Goal: Task Accomplishment & Management: Manage account settings

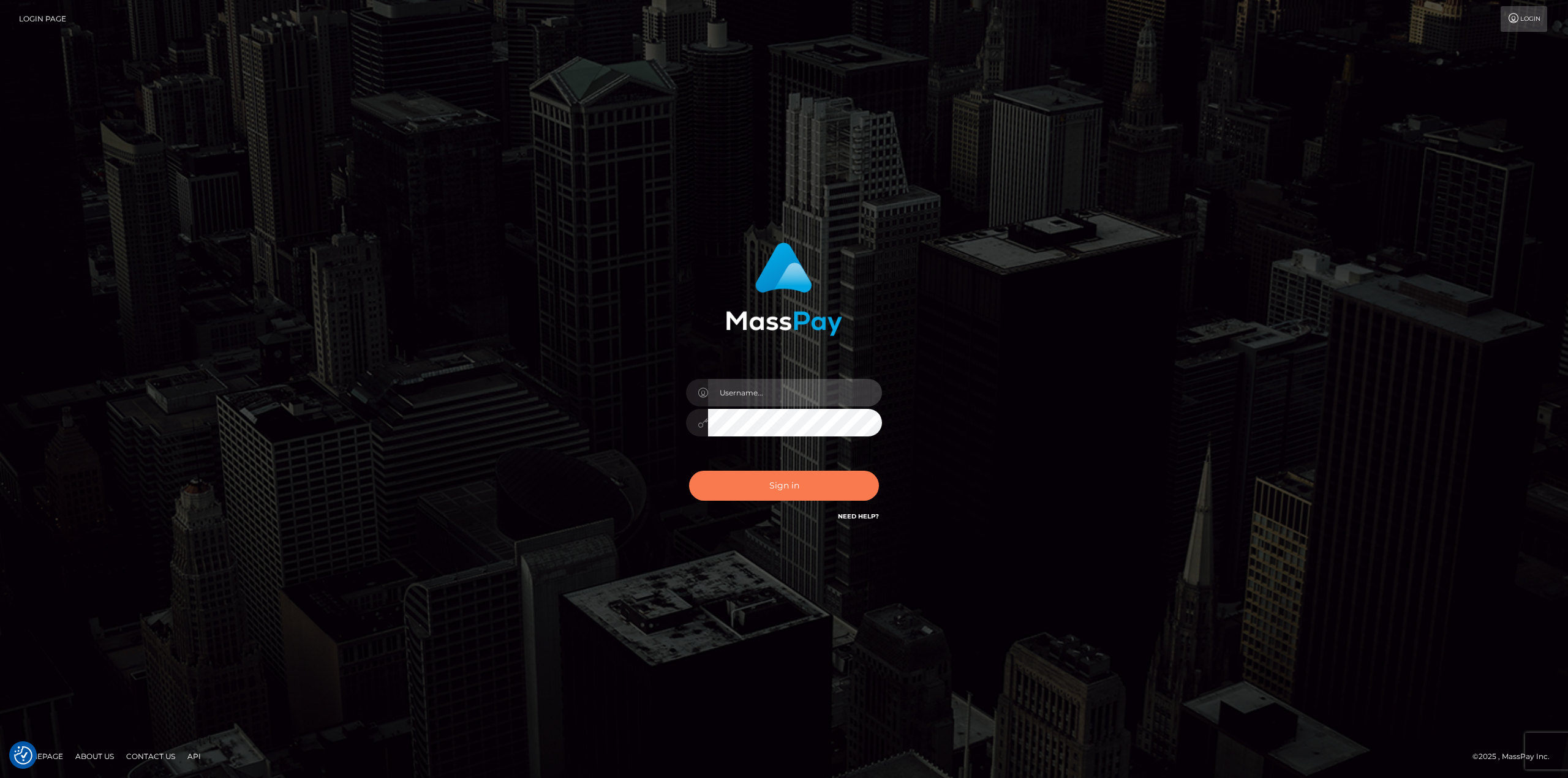
type input "Dikla Silver"
click at [793, 477] on button "Sign in" at bounding box center [784, 486] width 190 height 30
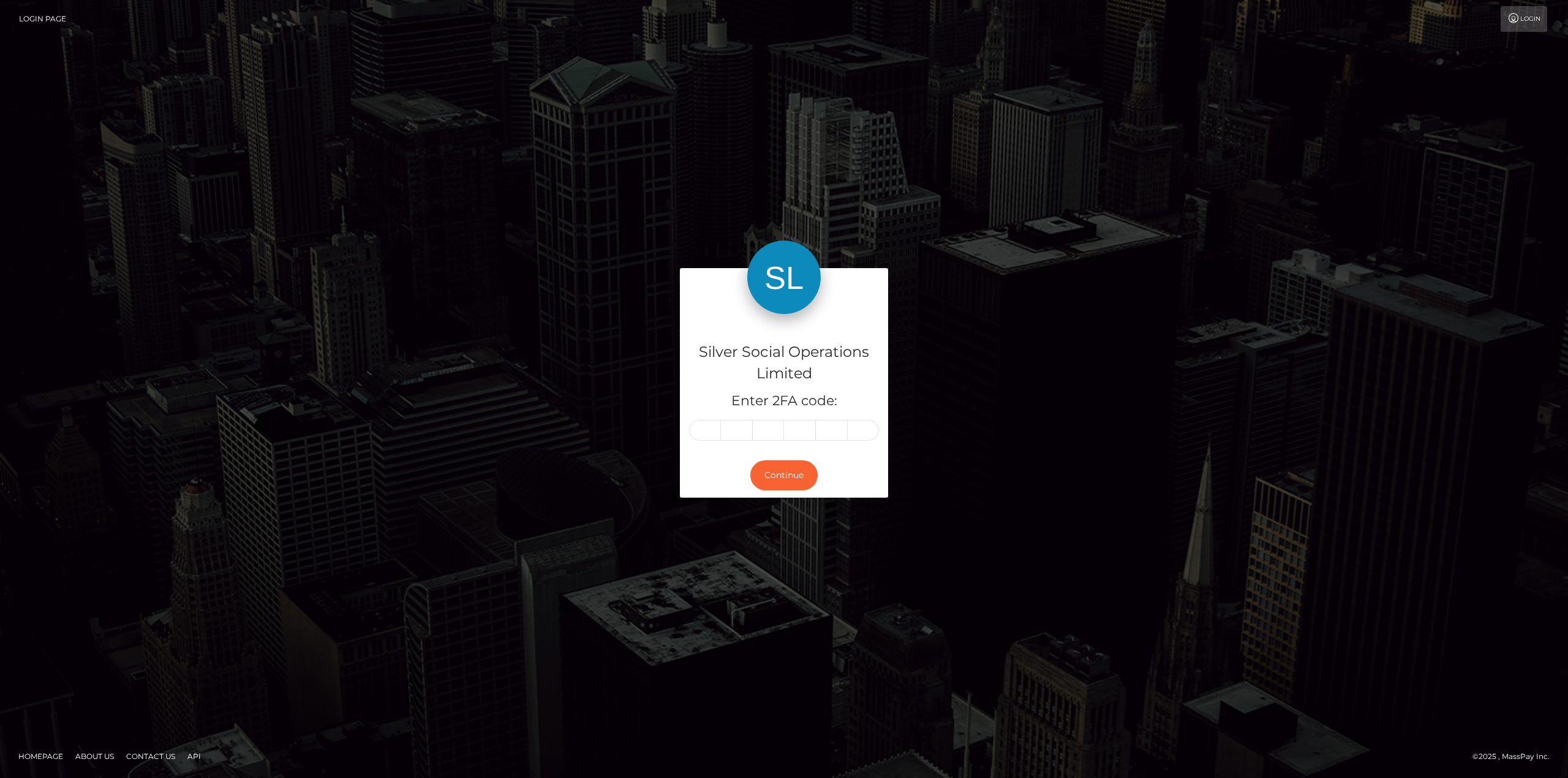
click at [707, 431] on input "text" at bounding box center [705, 431] width 32 height 21
click at [705, 430] on input "text" at bounding box center [705, 431] width 32 height 21
type input "2"
type input "8"
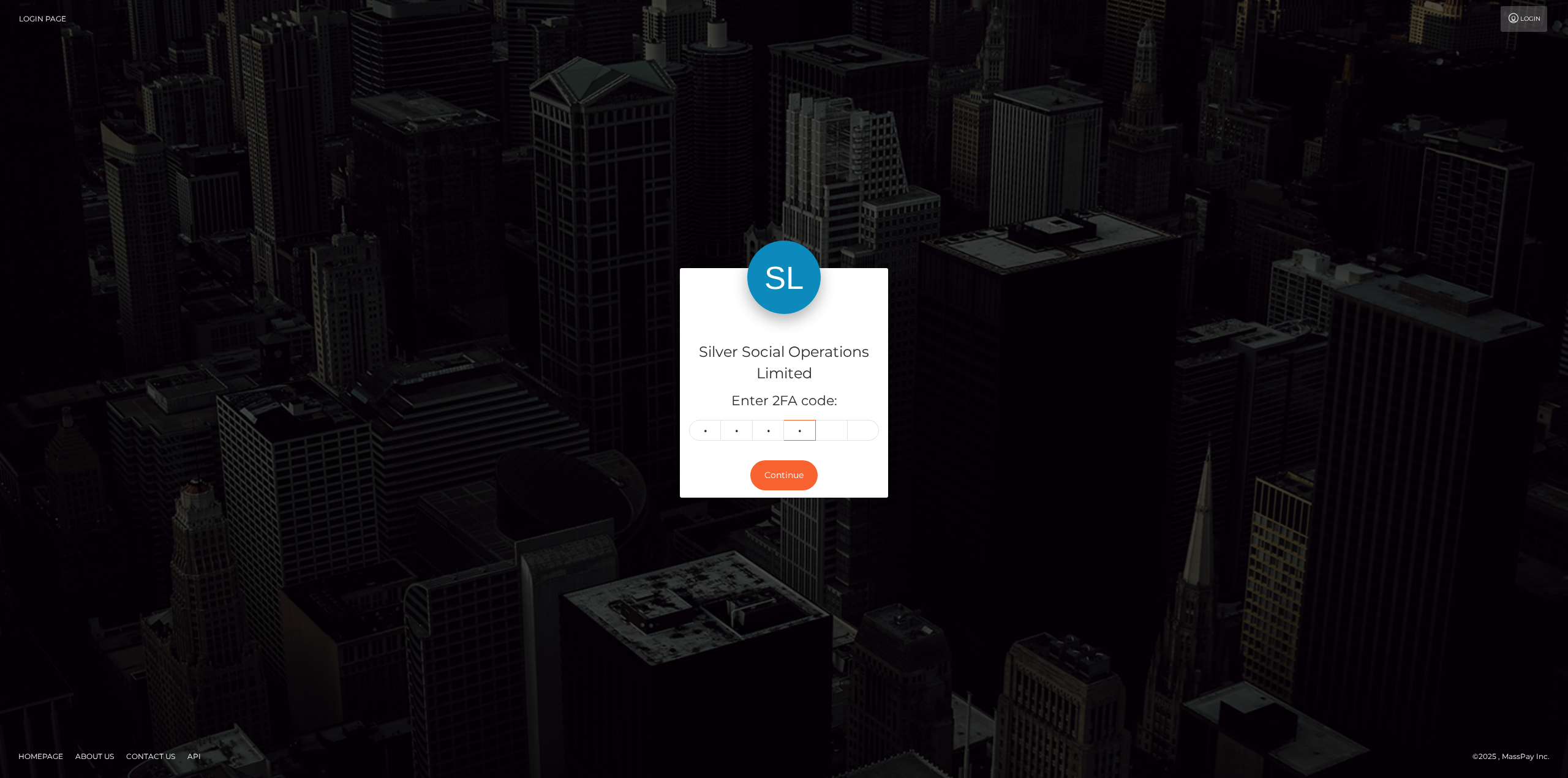
type input "6"
type input "1"
type input "2"
type input "8"
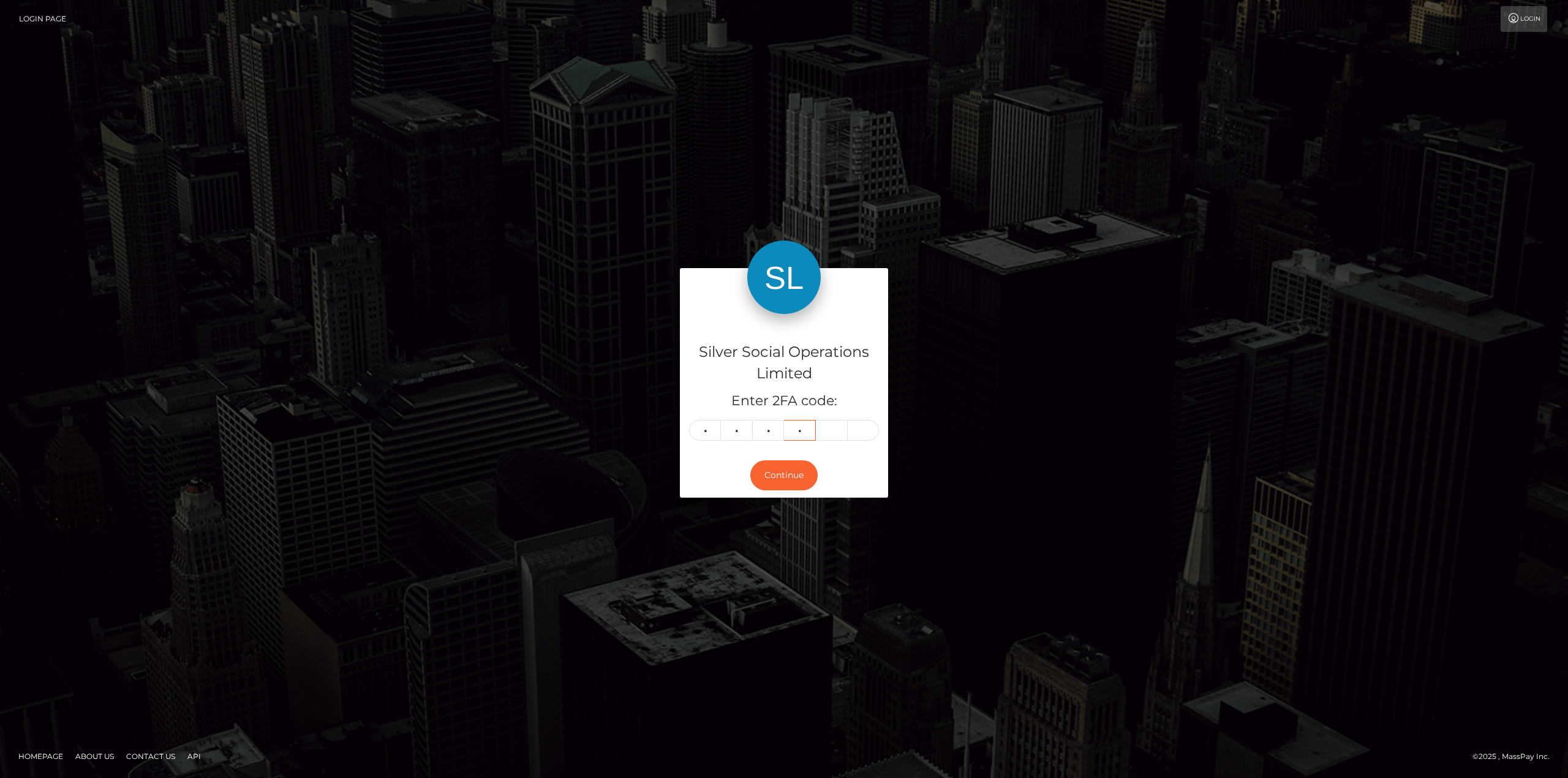
type input "6"
type input "1"
type input "2"
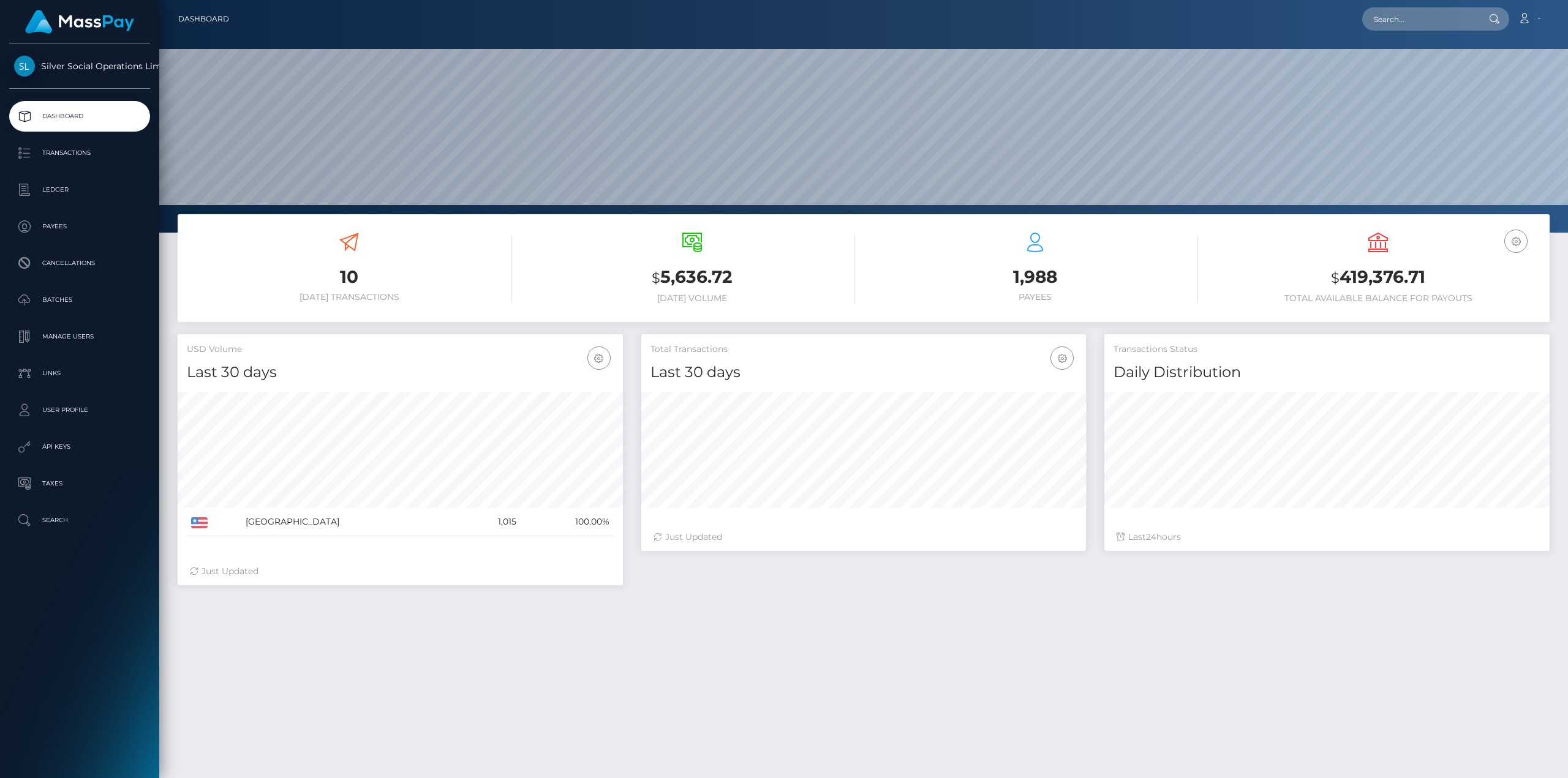
scroll to position [218, 445]
click at [1384, 259] on div "USD Balance $ 419,376.71 Total Available Balance for Payouts" at bounding box center [1377, 268] width 324 height 71
click at [1391, 273] on h3 "$ 419,376.71" at bounding box center [1377, 278] width 324 height 25
copy h3 "419,376.71"
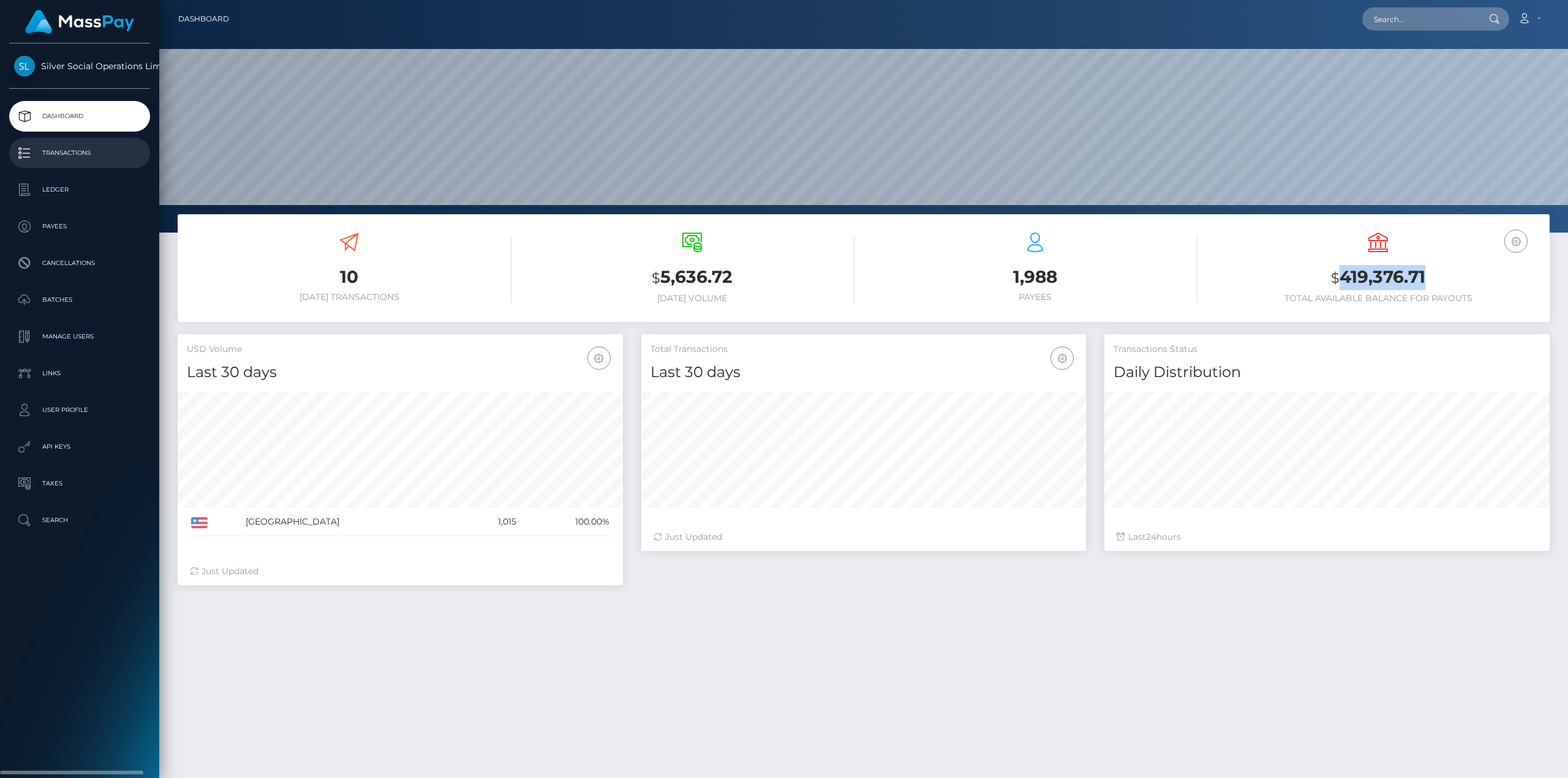
click at [74, 158] on p "Transactions" at bounding box center [80, 153] width 131 height 18
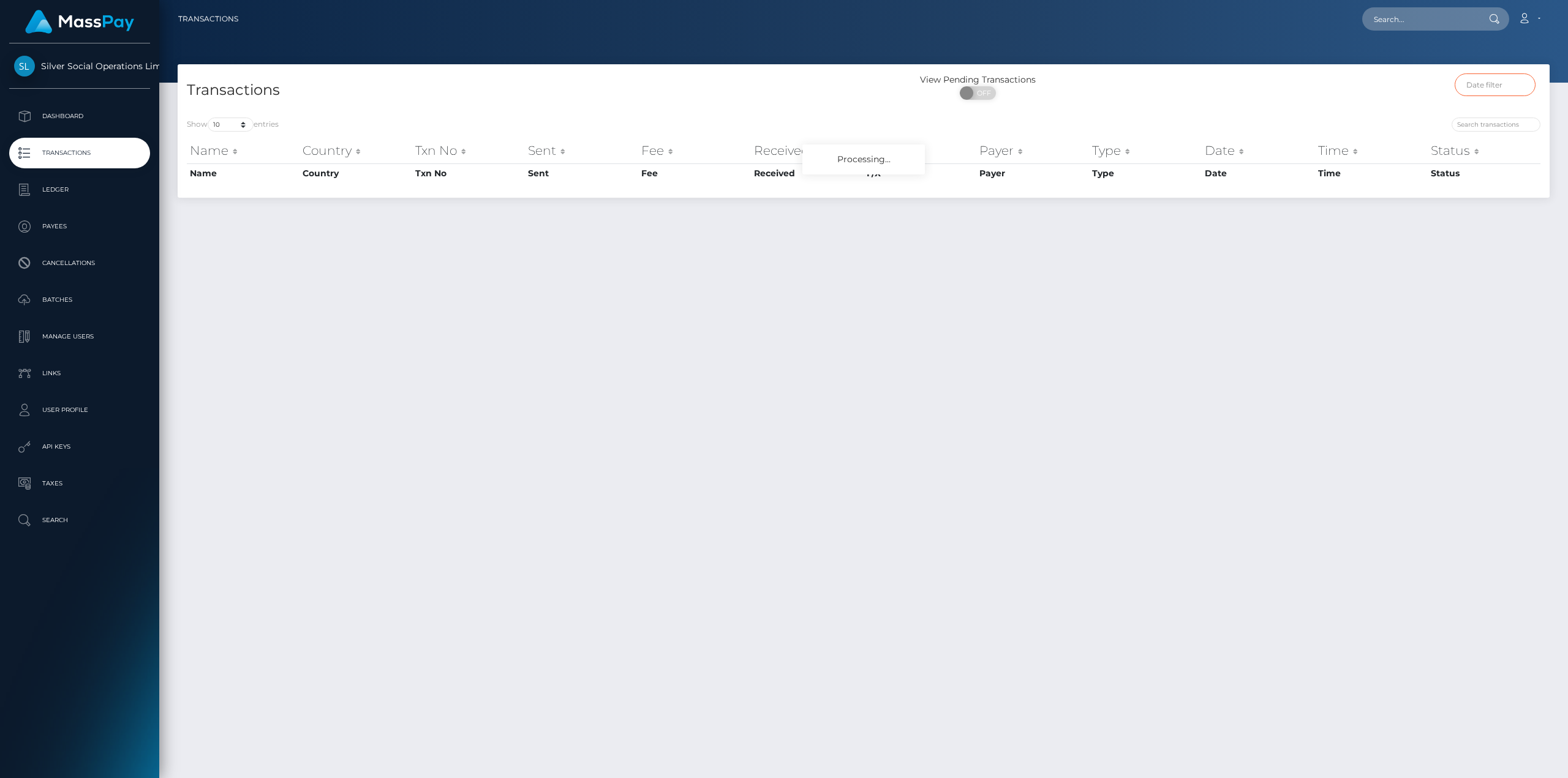
click at [1480, 93] on input "text" at bounding box center [1495, 84] width 82 height 22
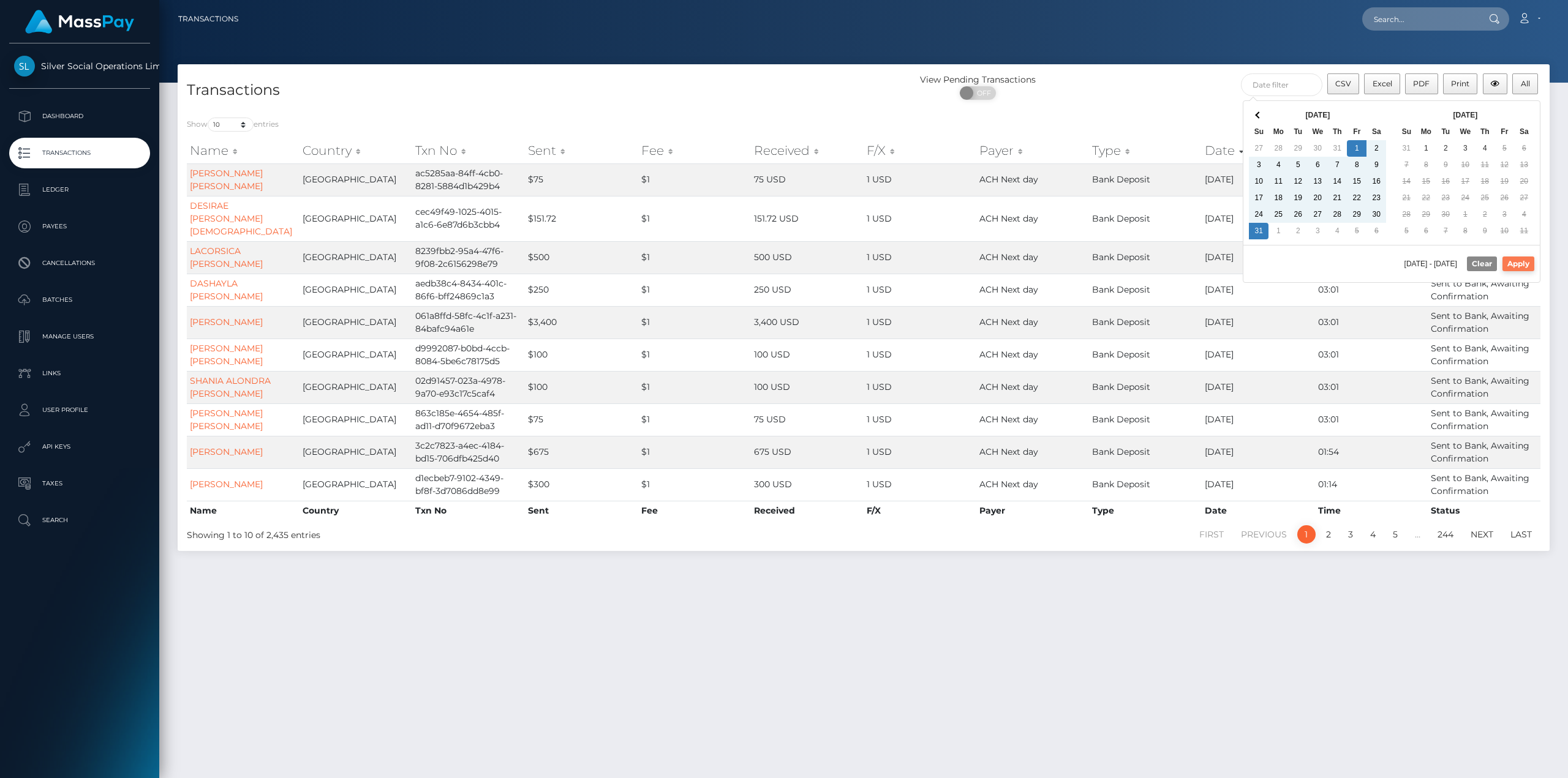
click at [1523, 262] on button "Apply" at bounding box center [1518, 264] width 32 height 15
type input "08/01/2025 - 08/31/2025"
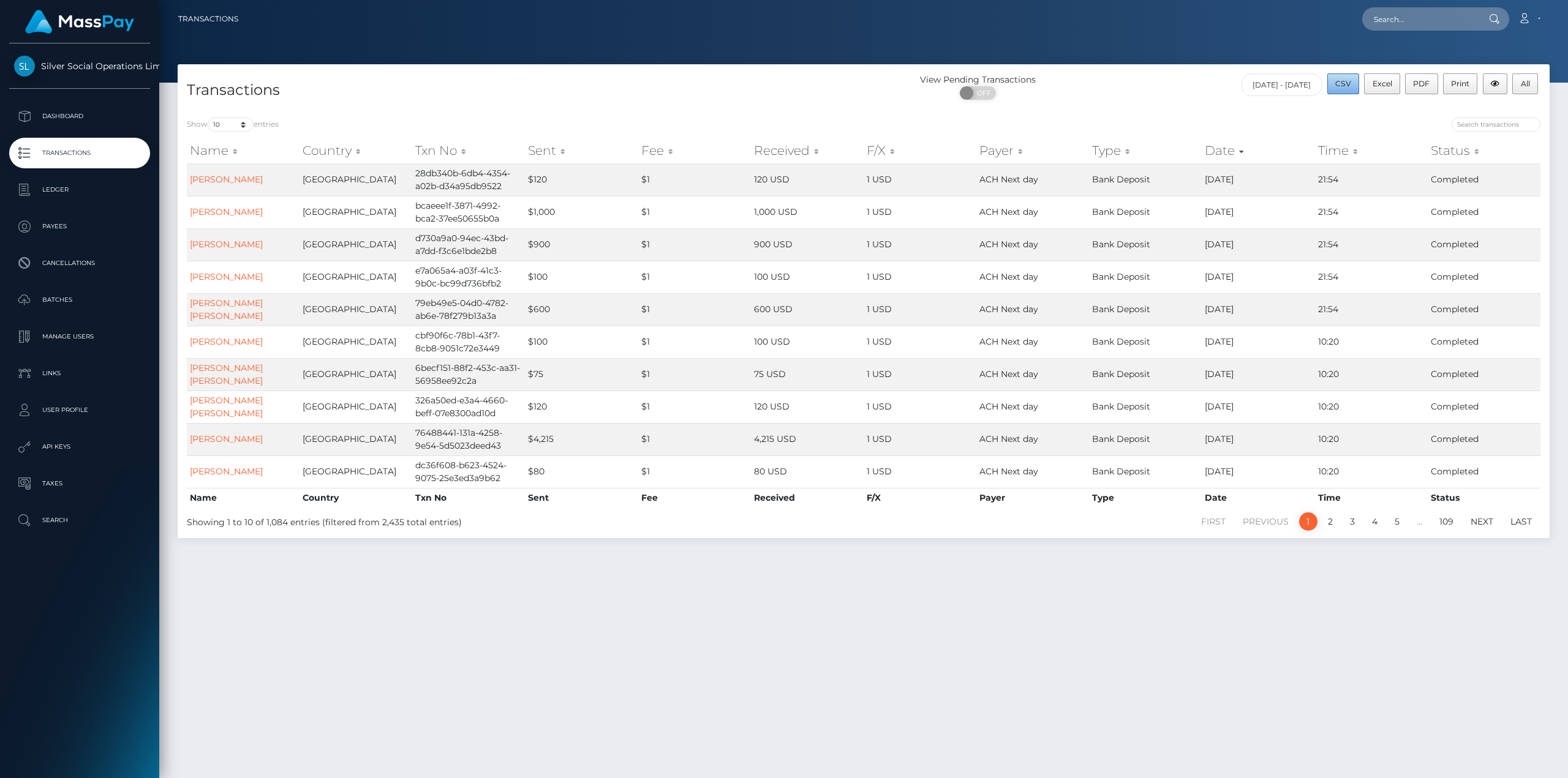
click at [1349, 81] on span "CSV" at bounding box center [1343, 83] width 16 height 9
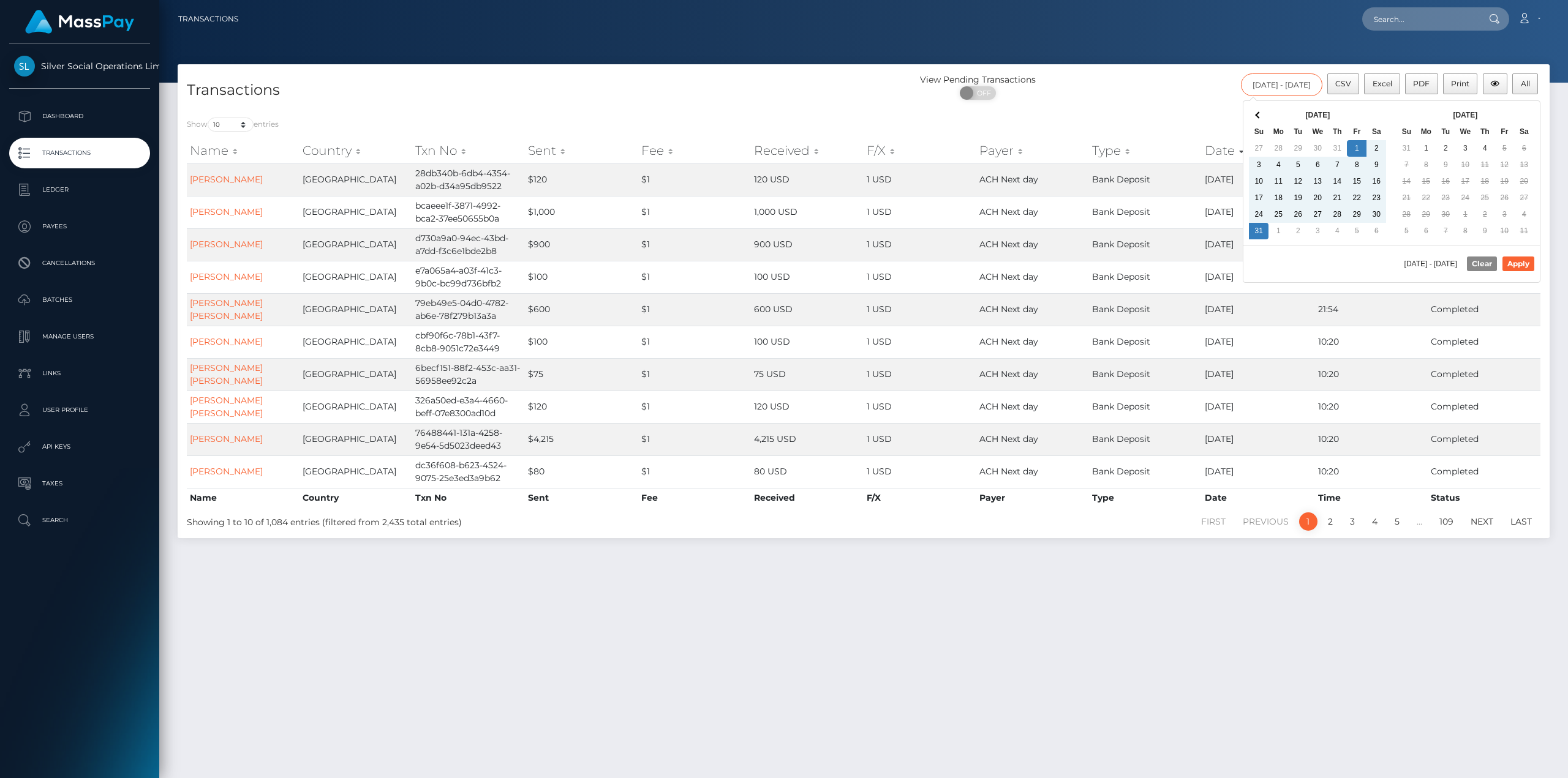
click at [1299, 85] on input "08/01/2025 - 08/31/2025" at bounding box center [1281, 84] width 82 height 22
drag, startPoint x: 1304, startPoint y: 86, endPoint x: 1314, endPoint y: 86, distance: 10.0
click at [1314, 86] on input "08/01/2025 - 08/31/2025" at bounding box center [1281, 84] width 82 height 22
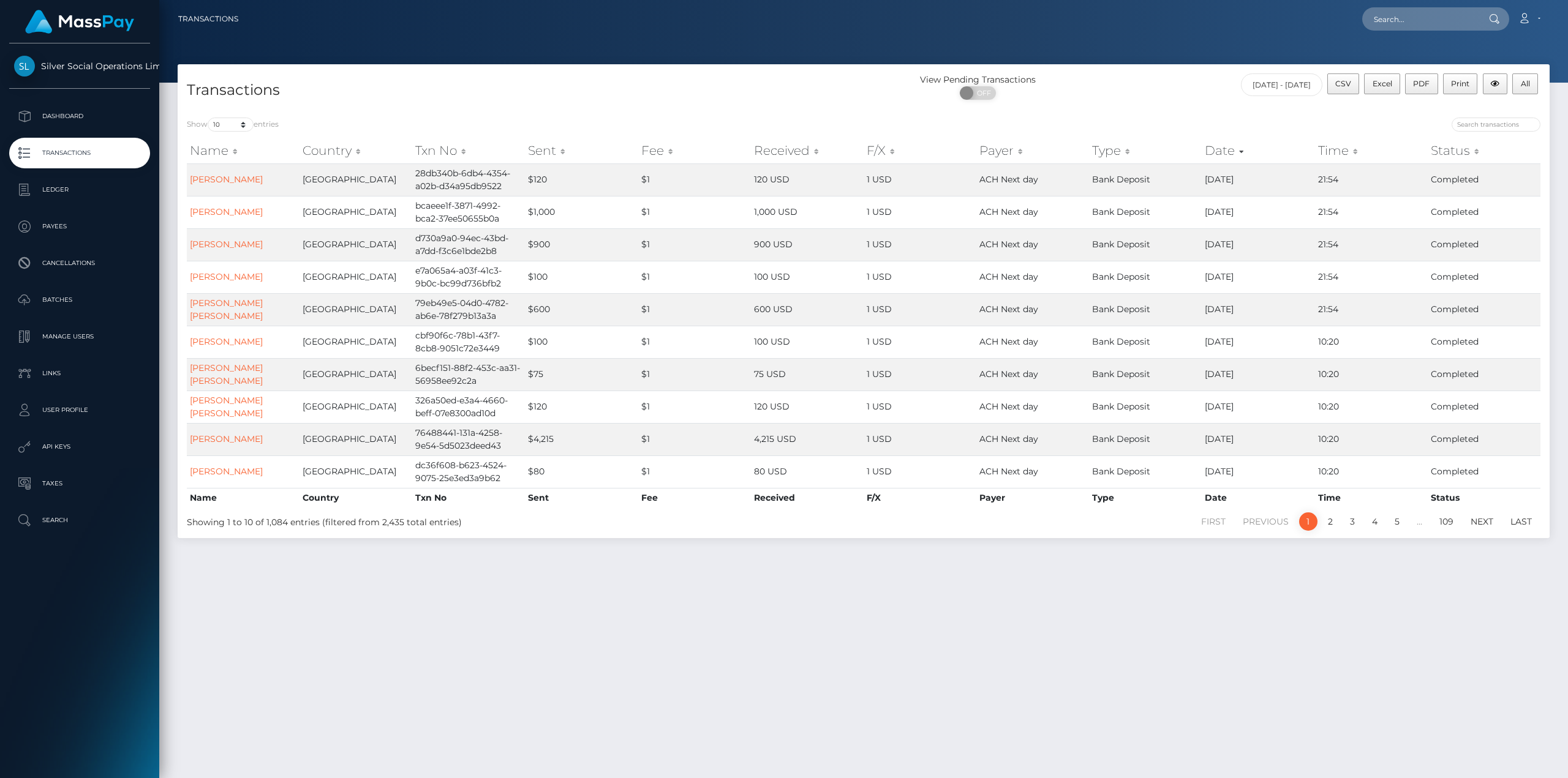
click at [1097, 102] on div "View Pending Transactions ON OFF" at bounding box center [1034, 89] width 343 height 33
click at [1527, 83] on span "All" at bounding box center [1525, 83] width 9 height 9
